Goal: Task Accomplishment & Management: Manage account settings

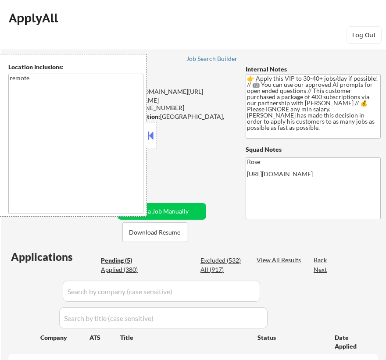
scroll to position [279, 0]
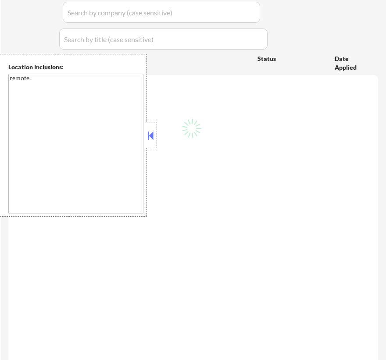
select select ""pending""
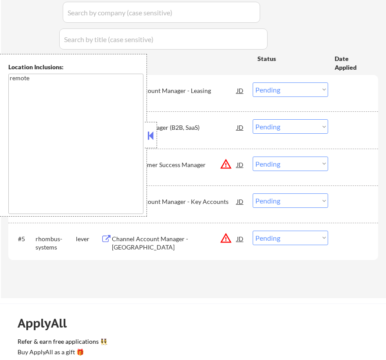
click at [153, 138] on button at bounding box center [151, 135] width 10 height 13
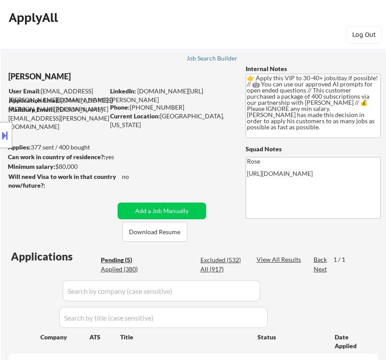
scroll to position [0, 0]
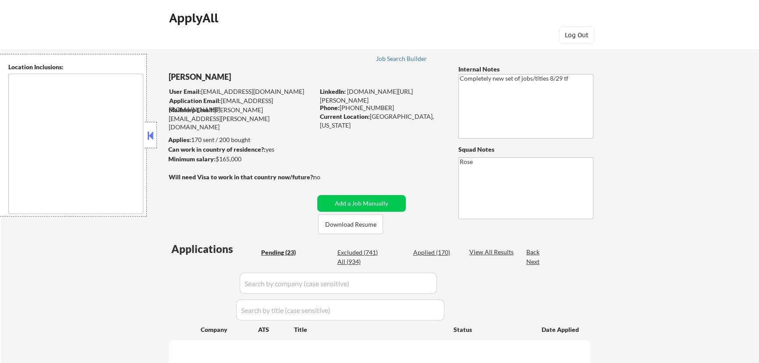
scroll to position [2, 0]
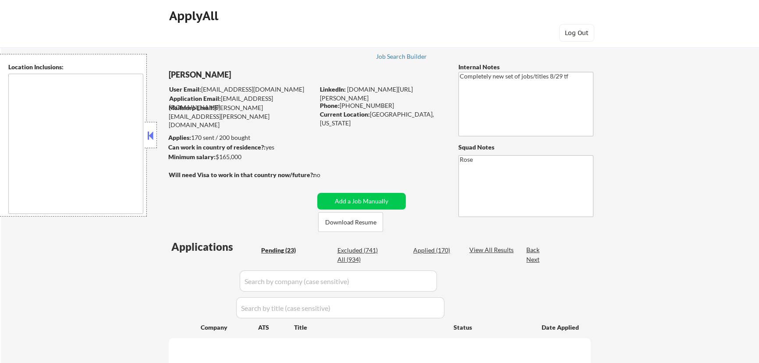
select select ""pending""
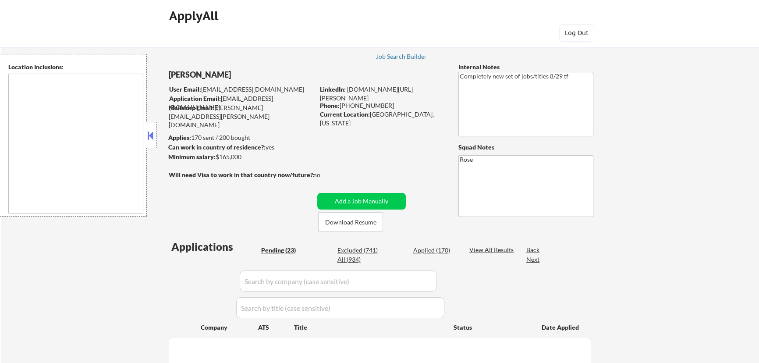
select select ""pending""
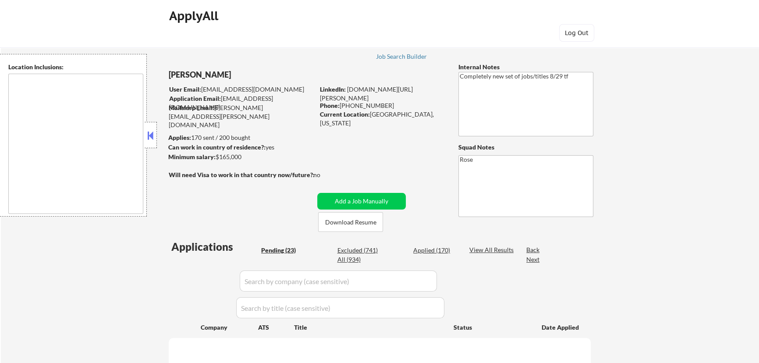
select select ""pending""
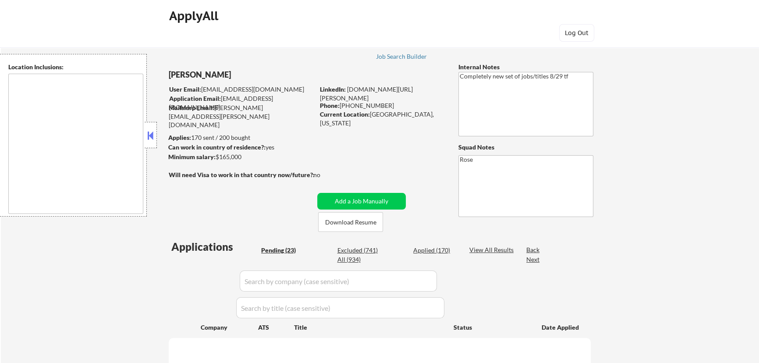
select select ""pending""
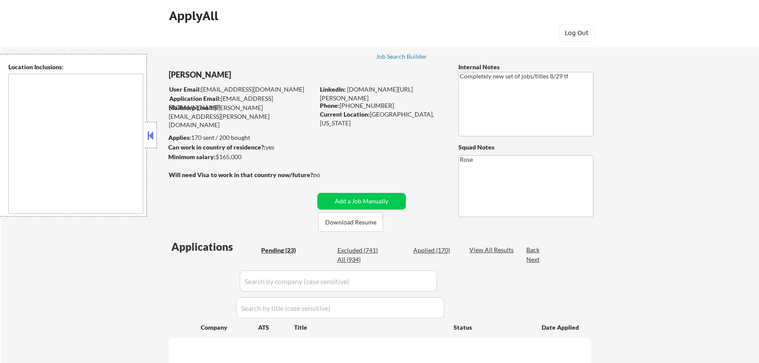
select select ""pending""
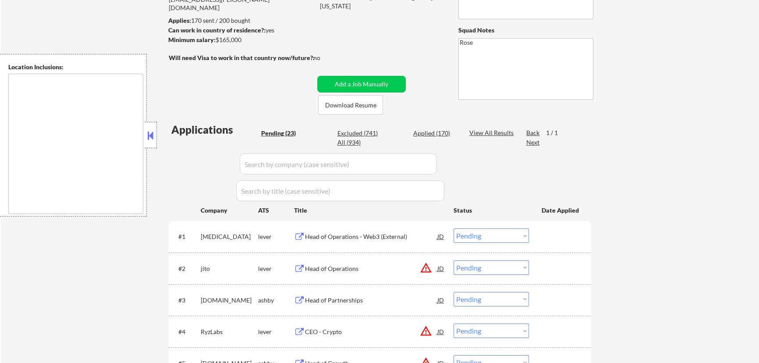
click at [153, 136] on button at bounding box center [151, 135] width 10 height 13
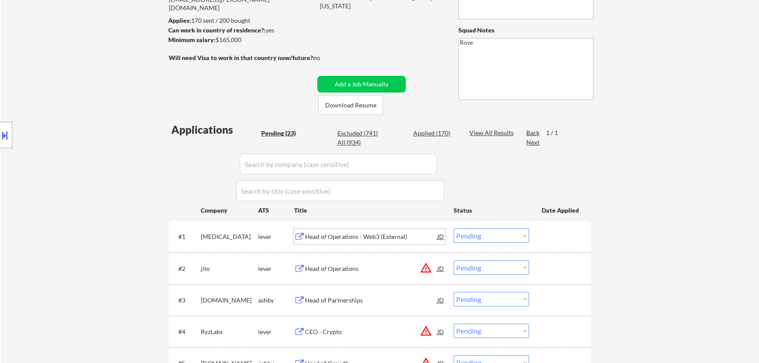
click at [395, 242] on div "Head of Operations - Web3 (External)" at bounding box center [371, 236] width 132 height 16
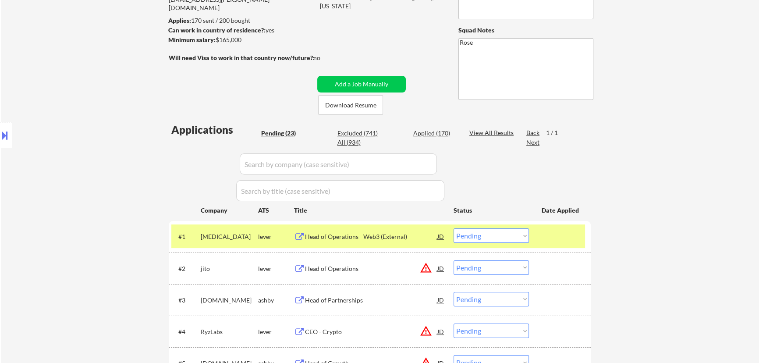
select select ""pending""
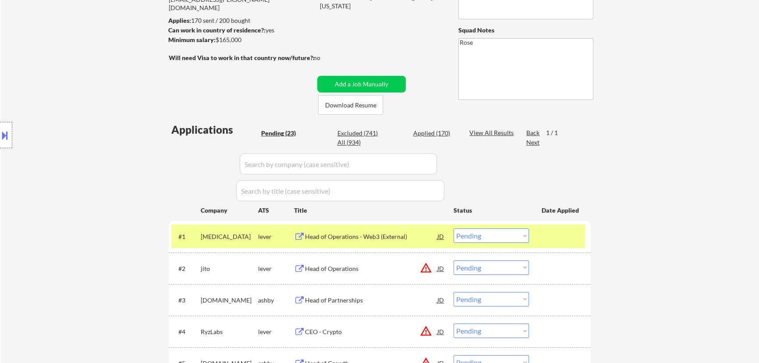
select select ""pending""
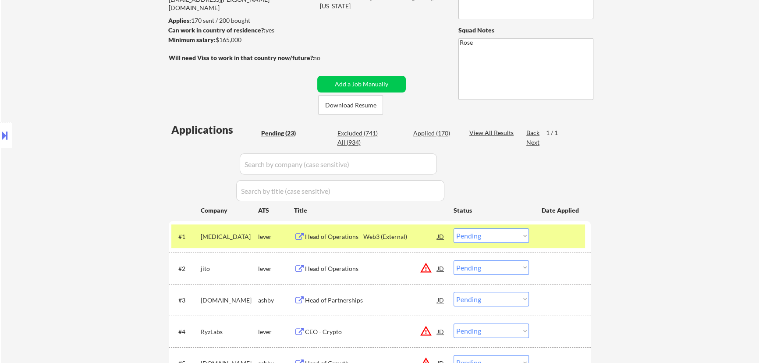
select select ""pending""
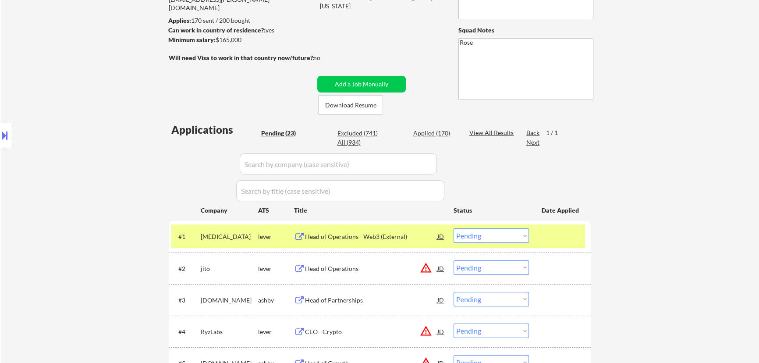
select select ""pending""
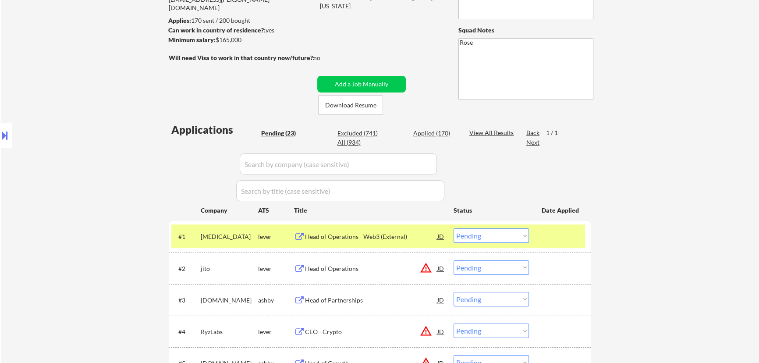
select select ""pending""
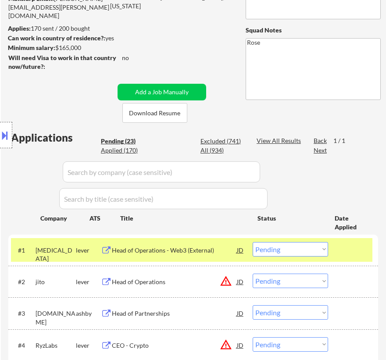
click at [6, 137] on button at bounding box center [5, 135] width 10 height 14
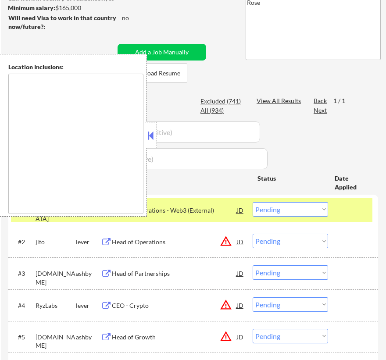
scroll to position [199, 0]
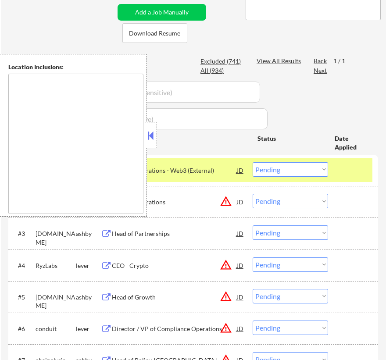
click at [109, 131] on textarea at bounding box center [75, 144] width 135 height 140
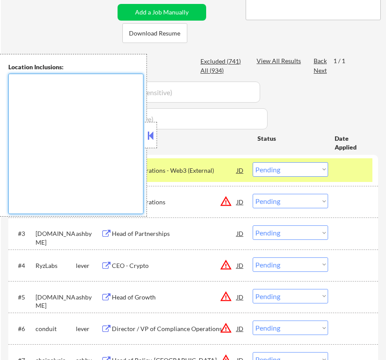
click at [149, 135] on button at bounding box center [151, 135] width 10 height 13
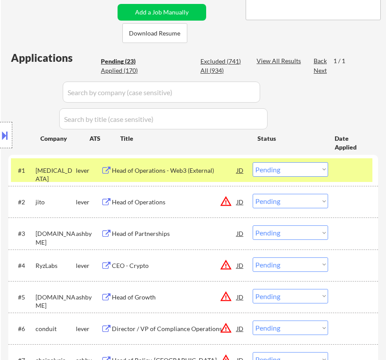
click at [9, 131] on button at bounding box center [5, 135] width 10 height 14
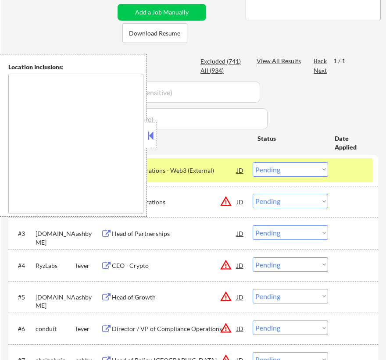
click at [151, 136] on button at bounding box center [151, 135] width 10 height 13
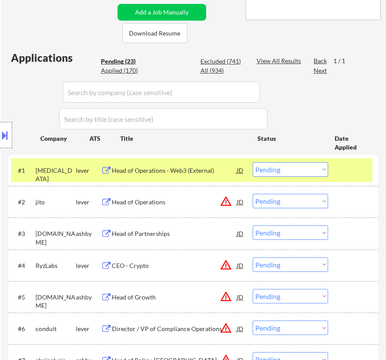
click at [280, 169] on select "Choose an option... Pending Applied Excluded (Questions) Excluded (Expired) Exc…" at bounding box center [289, 169] width 75 height 14
click at [252, 162] on select "Choose an option... Pending Applied Excluded (Questions) Excluded (Expired) Exc…" at bounding box center [289, 169] width 75 height 14
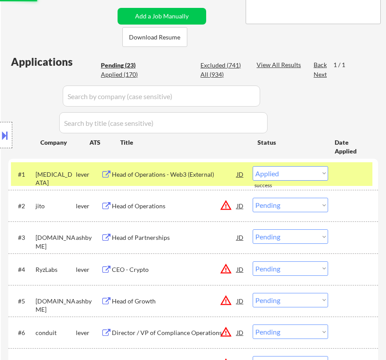
scroll to position [119, 0]
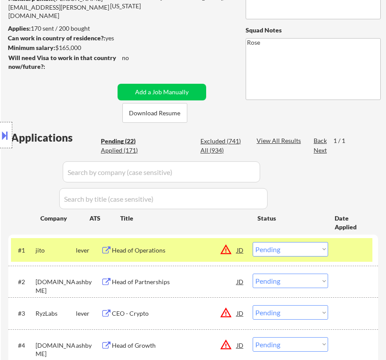
click at [183, 254] on div "Head of Operations" at bounding box center [174, 250] width 125 height 16
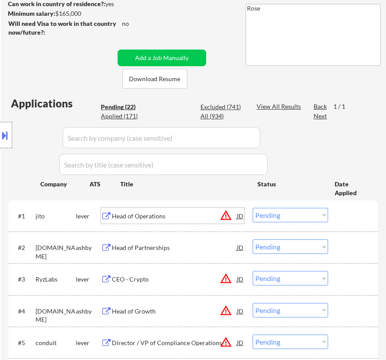
scroll to position [199, 0]
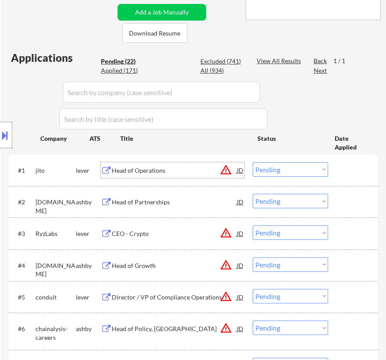
click at [196, 174] on div "Head of Operations" at bounding box center [174, 170] width 125 height 9
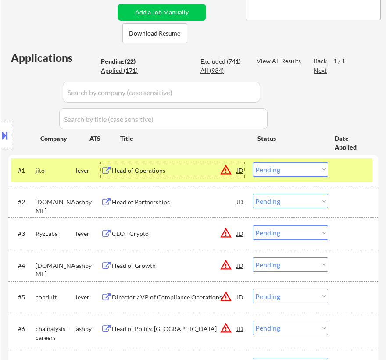
click at [299, 166] on select "Choose an option... Pending Applied Excluded (Questions) Excluded (Expired) Exc…" at bounding box center [289, 169] width 75 height 14
click at [252, 162] on select "Choose an option... Pending Applied Excluded (Questions) Excluded (Expired) Exc…" at bounding box center [289, 169] width 75 height 14
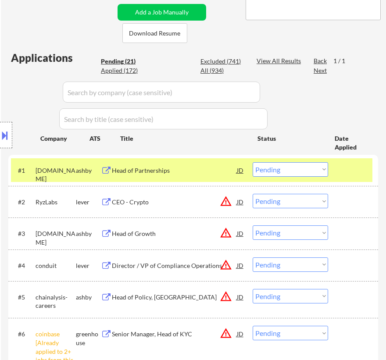
click at [188, 170] on div "Head of Partnerships" at bounding box center [174, 170] width 125 height 9
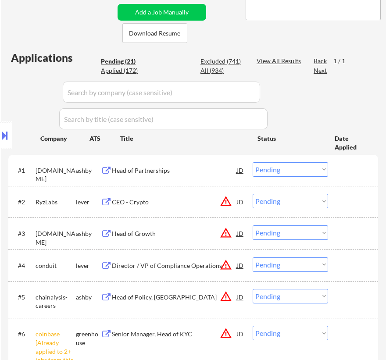
click at [13, 135] on div "Location Inclusions:" at bounding box center [78, 135] width 157 height 163
click at [7, 138] on button at bounding box center [5, 135] width 10 height 14
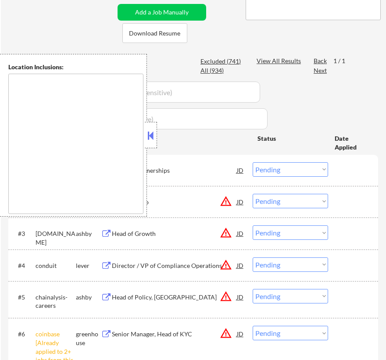
click at [147, 136] on button at bounding box center [151, 135] width 10 height 13
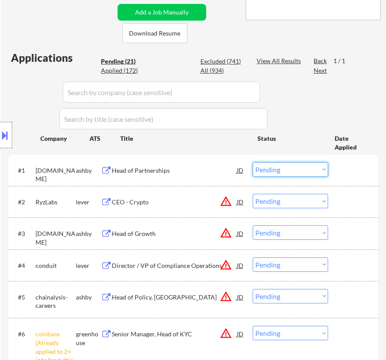
click at [280, 170] on select "Choose an option... Pending Applied Excluded (Questions) Excluded (Expired) Exc…" at bounding box center [289, 169] width 75 height 14
click at [252, 162] on select "Choose an option... Pending Applied Excluded (Questions) Excluded (Expired) Exc…" at bounding box center [289, 169] width 75 height 14
select select ""pending""
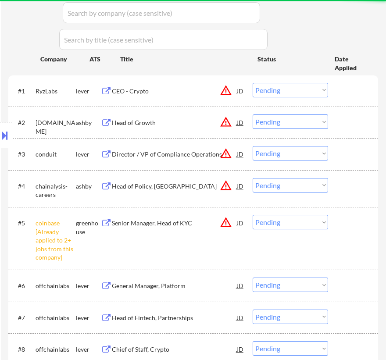
scroll to position [279, 0]
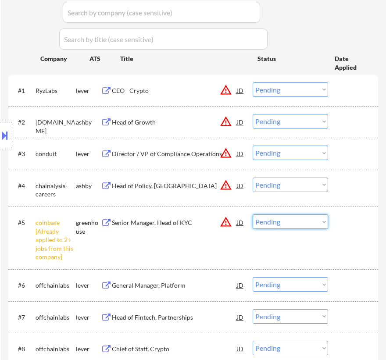
click at [276, 219] on select "Choose an option... Pending Applied Excluded (Questions) Excluded (Expired) Exc…" at bounding box center [289, 221] width 75 height 14
click at [252, 214] on select "Choose an option... Pending Applied Excluded (Questions) Excluded (Expired) Exc…" at bounding box center [289, 221] width 75 height 14
select select ""pending""
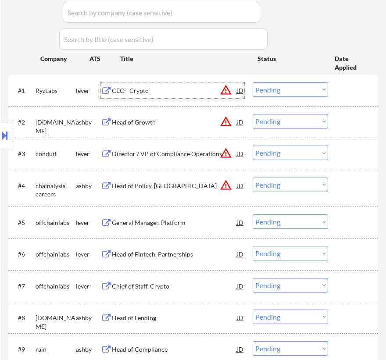
click at [194, 92] on div "CEO - Crypto" at bounding box center [174, 90] width 125 height 9
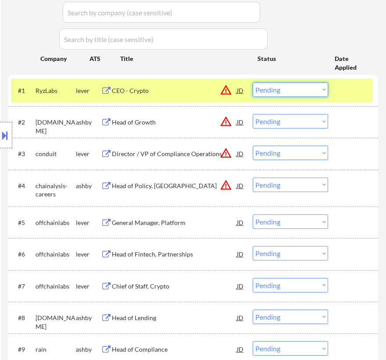
click at [294, 88] on select "Choose an option... Pending Applied Excluded (Questions) Excluded (Expired) Exc…" at bounding box center [289, 89] width 75 height 14
click at [252, 82] on select "Choose an option... Pending Applied Excluded (Questions) Excluded (Expired) Exc…" at bounding box center [289, 89] width 75 height 14
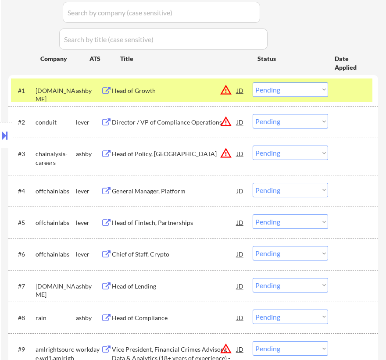
click at [188, 92] on div "Head of Growth" at bounding box center [174, 90] width 125 height 9
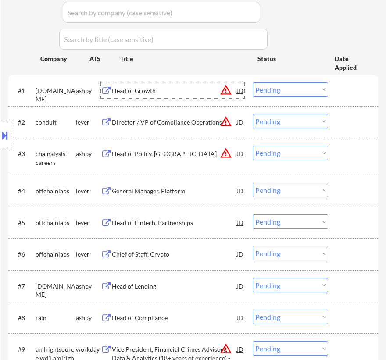
click at [306, 91] on select "Choose an option... Pending Applied Excluded (Questions) Excluded (Expired) Exc…" at bounding box center [289, 89] width 75 height 14
click at [252, 82] on select "Choose an option... Pending Applied Excluded (Questions) Excluded (Expired) Exc…" at bounding box center [289, 89] width 75 height 14
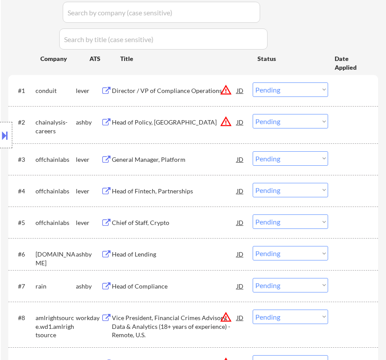
click at [192, 96] on div "Director / VP of Compliance Operations" at bounding box center [174, 90] width 125 height 16
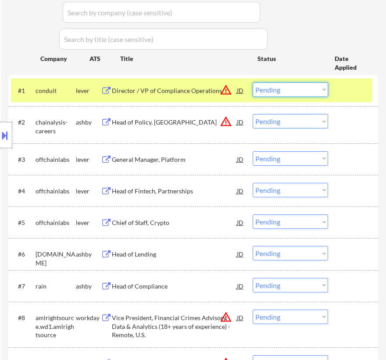
click at [284, 87] on select "Choose an option... Pending Applied Excluded (Questions) Excluded (Expired) Exc…" at bounding box center [289, 89] width 75 height 14
click at [252, 82] on select "Choose an option... Pending Applied Excluded (Questions) Excluded (Expired) Exc…" at bounding box center [289, 89] width 75 height 14
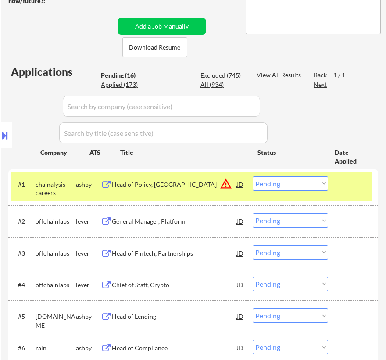
scroll to position [199, 0]
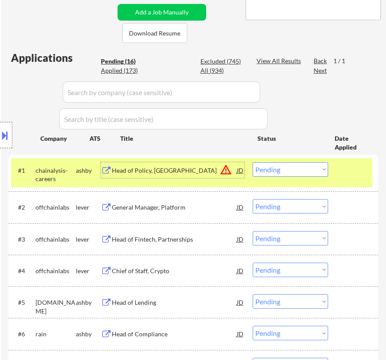
click at [177, 176] on div "Head of Policy, [GEOGRAPHIC_DATA]" at bounding box center [174, 170] width 125 height 16
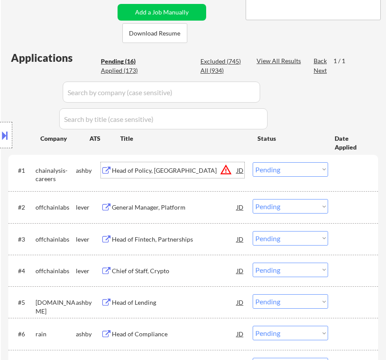
click at [292, 170] on select "Choose an option... Pending Applied Excluded (Questions) Excluded (Expired) Exc…" at bounding box center [289, 169] width 75 height 14
click at [252, 162] on select "Choose an option... Pending Applied Excluded (Questions) Excluded (Expired) Exc…" at bounding box center [289, 169] width 75 height 14
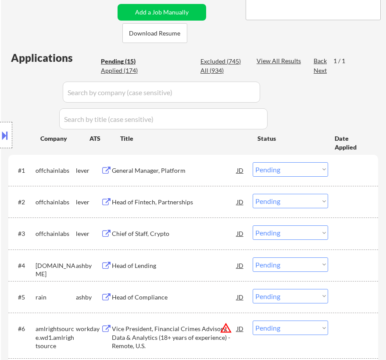
click at [205, 170] on div "General Manager, Platform" at bounding box center [174, 170] width 125 height 9
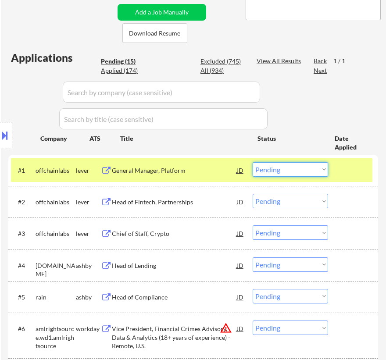
click at [302, 167] on select "Choose an option... Pending Applied Excluded (Questions) Excluded (Expired) Exc…" at bounding box center [289, 169] width 75 height 14
click at [252, 162] on select "Choose an option... Pending Applied Excluded (Questions) Excluded (Expired) Exc…" at bounding box center [289, 169] width 75 height 14
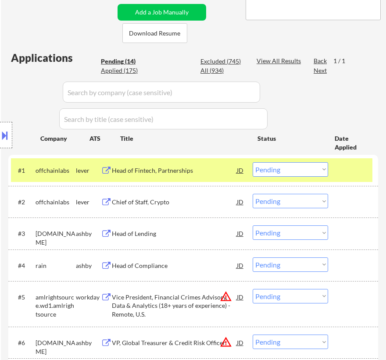
click at [198, 171] on div "Head of Fintech, Partnerships" at bounding box center [174, 170] width 125 height 9
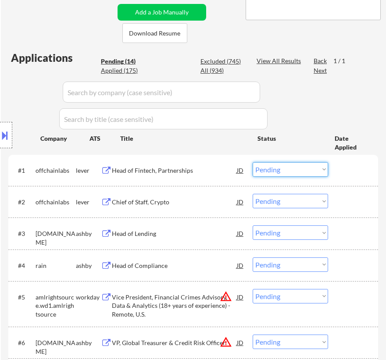
click at [305, 168] on select "Choose an option... Pending Applied Excluded (Questions) Excluded (Expired) Exc…" at bounding box center [289, 169] width 75 height 14
click at [252, 162] on select "Choose an option... Pending Applied Excluded (Questions) Excluded (Expired) Exc…" at bounding box center [289, 169] width 75 height 14
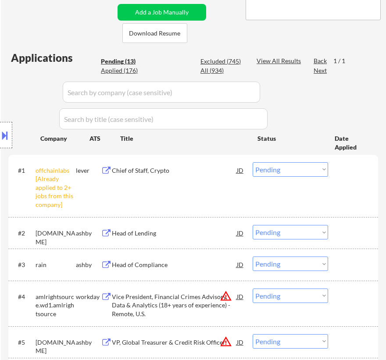
drag, startPoint x: 283, startPoint y: 166, endPoint x: 287, endPoint y: 175, distance: 9.8
click at [283, 166] on select "Choose an option... Pending Applied Excluded (Questions) Excluded (Expired) Exc…" at bounding box center [289, 169] width 75 height 14
click at [252, 162] on select "Choose an option... Pending Applied Excluded (Questions) Excluded (Expired) Exc…" at bounding box center [289, 169] width 75 height 14
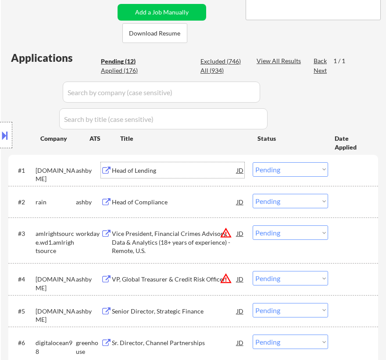
click at [209, 171] on div "Head of Lending" at bounding box center [174, 170] width 125 height 9
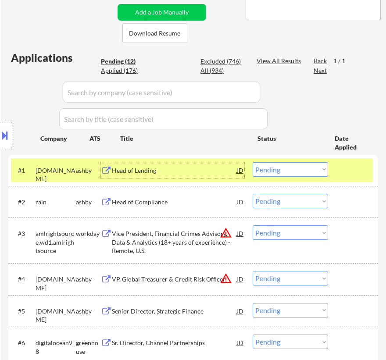
click at [299, 169] on select "Choose an option... Pending Applied Excluded (Questions) Excluded (Expired) Exc…" at bounding box center [289, 169] width 75 height 14
click at [252, 162] on select "Choose an option... Pending Applied Excluded (Questions) Excluded (Expired) Exc…" at bounding box center [289, 169] width 75 height 14
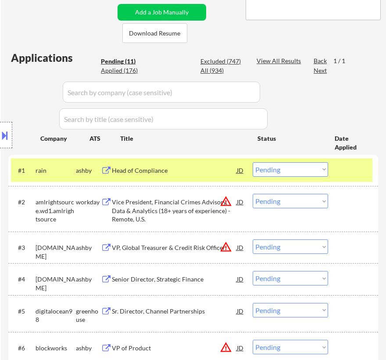
click at [206, 171] on div "Head of Compliance" at bounding box center [174, 170] width 125 height 9
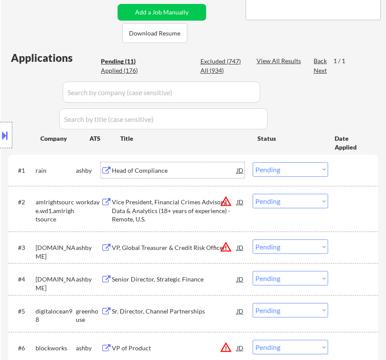
click at [291, 168] on select "Choose an option... Pending Applied Excluded (Questions) Excluded (Expired) Exc…" at bounding box center [289, 169] width 75 height 14
click at [252, 162] on select "Choose an option... Pending Applied Excluded (Questions) Excluded (Expired) Exc…" at bounding box center [289, 169] width 75 height 14
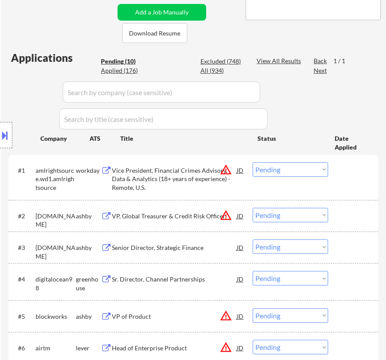
click at [177, 179] on div "Vice President, Financial Crimes Advisory, Data & Analytics (18+ years of exper…" at bounding box center [174, 179] width 125 height 26
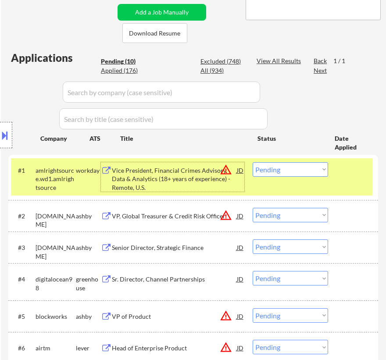
click at [300, 171] on select "Choose an option... Pending Applied Excluded (Questions) Excluded (Expired) Exc…" at bounding box center [289, 169] width 75 height 14
click at [252, 162] on select "Choose an option... Pending Applied Excluded (Questions) Excluded (Expired) Exc…" at bounding box center [289, 169] width 75 height 14
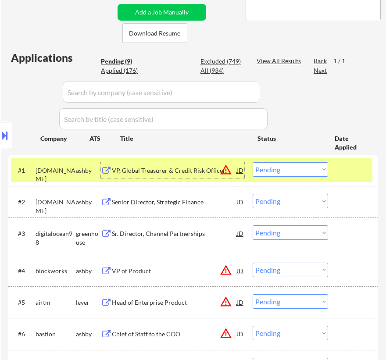
click at [190, 169] on div "VP, Global Treasurer & Credit Risk Officer" at bounding box center [174, 170] width 125 height 9
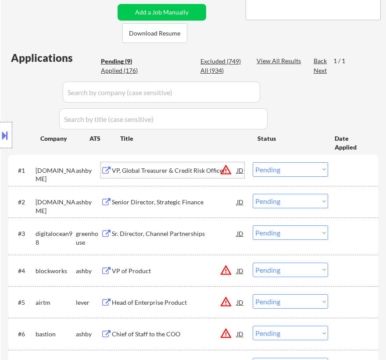
click at [291, 169] on select "Choose an option... Pending Applied Excluded (Questions) Excluded (Expired) Exc…" at bounding box center [289, 169] width 75 height 14
click at [252, 162] on select "Choose an option... Pending Applied Excluded (Questions) Excluded (Expired) Exc…" at bounding box center [289, 169] width 75 height 14
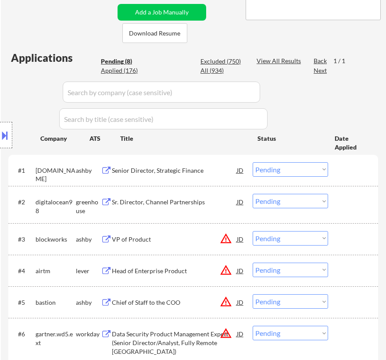
drag, startPoint x: 310, startPoint y: 167, endPoint x: 315, endPoint y: 167, distance: 4.8
click at [310, 167] on select "Choose an option... Pending Applied Excluded (Questions) Excluded (Expired) Exc…" at bounding box center [289, 169] width 75 height 14
click at [252, 162] on select "Choose an option... Pending Applied Excluded (Questions) Excluded (Expired) Exc…" at bounding box center [289, 169] width 75 height 14
select select ""pending""
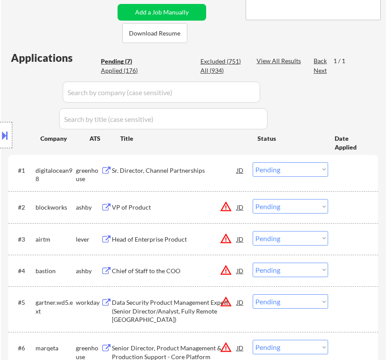
click at [185, 170] on div "Sr. Director, Channel Partnerships" at bounding box center [174, 170] width 125 height 9
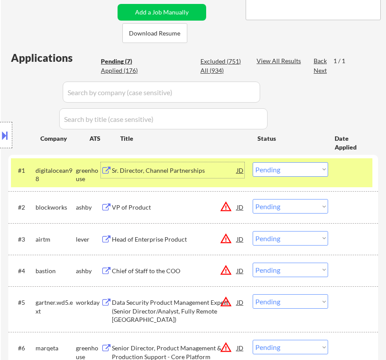
click at [208, 203] on div "VP of Product" at bounding box center [174, 207] width 125 height 9
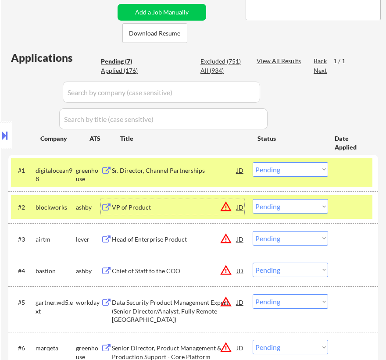
click at [205, 245] on div "Head of Enterprise Product" at bounding box center [174, 239] width 125 height 16
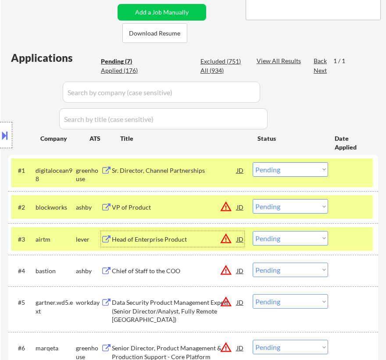
click at [151, 274] on div "Chief of Staff to the COO" at bounding box center [174, 270] width 125 height 9
